Goal: Navigation & Orientation: Go to known website

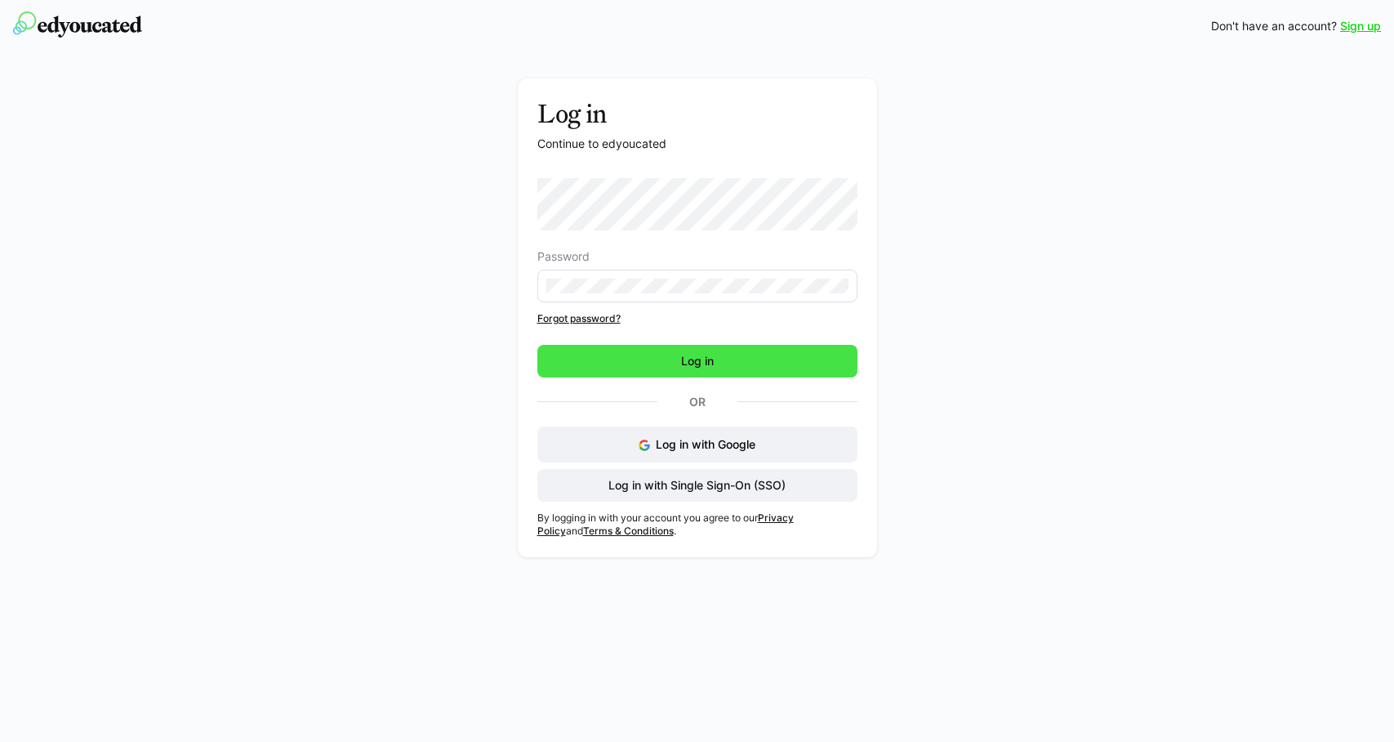
click at [712, 368] on span "Log in" at bounding box center [698, 361] width 38 height 16
click at [680, 355] on span "Log in" at bounding box center [698, 361] width 38 height 16
click at [700, 364] on span "Log in" at bounding box center [698, 361] width 38 height 16
click at [700, 366] on span "Log in" at bounding box center [698, 361] width 38 height 16
click at [716, 367] on span "Log in" at bounding box center [698, 361] width 320 height 33
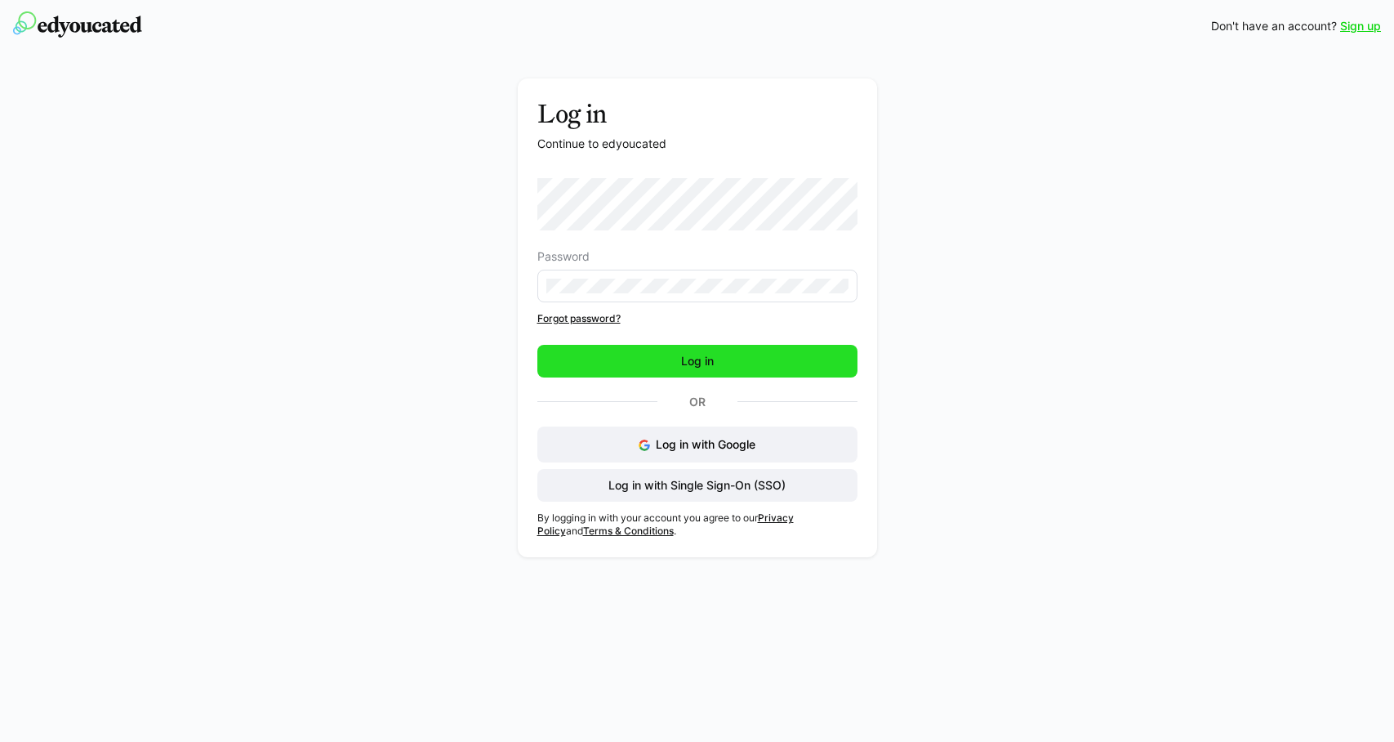
click at [716, 367] on span "Log in" at bounding box center [698, 361] width 320 height 33
click at [588, 355] on span "Log in" at bounding box center [698, 361] width 320 height 33
click at [590, 355] on span "Log in" at bounding box center [698, 361] width 320 height 33
click at [589, 354] on span "Log in" at bounding box center [698, 361] width 320 height 33
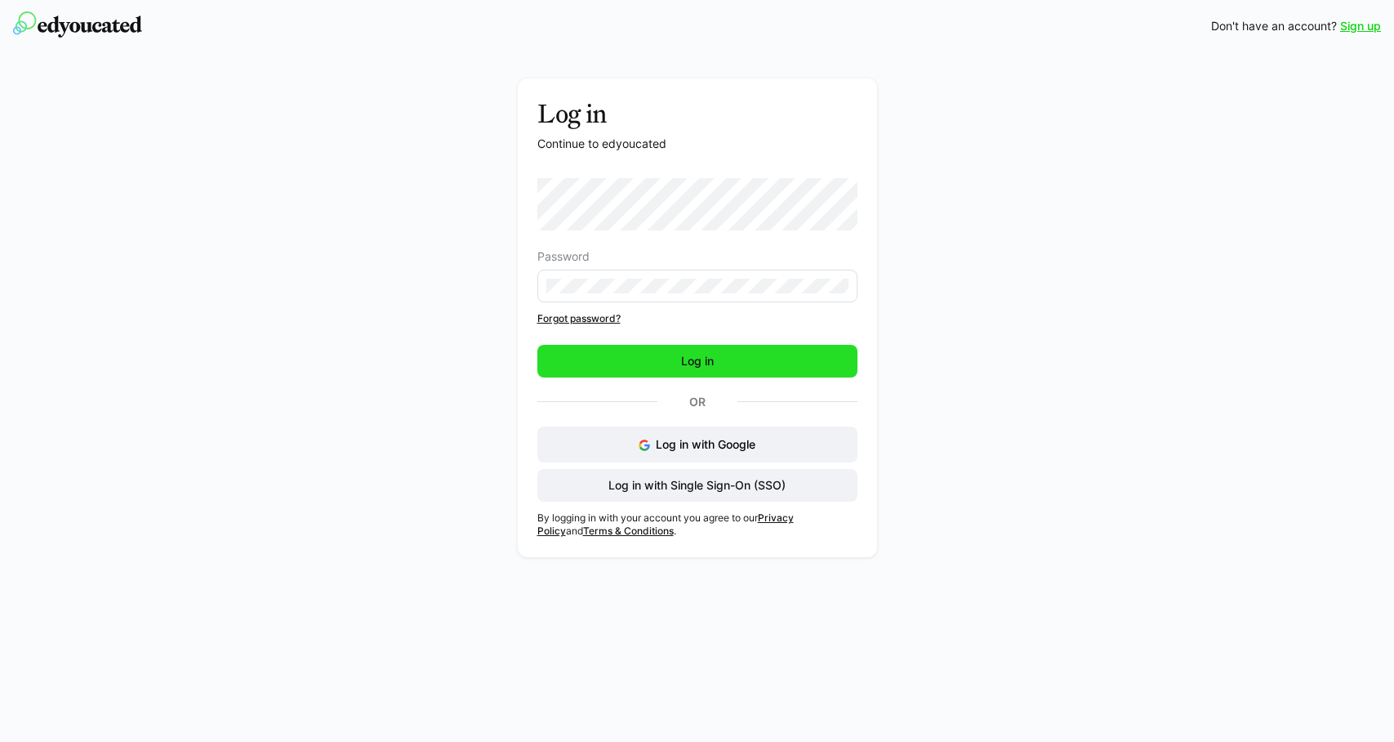
click at [674, 364] on span "Log in" at bounding box center [698, 361] width 320 height 33
click at [735, 453] on button "Log in with Google" at bounding box center [698, 444] width 320 height 36
click at [805, 368] on span "Log in" at bounding box center [698, 361] width 320 height 33
